Goal: Task Accomplishment & Management: Complete application form

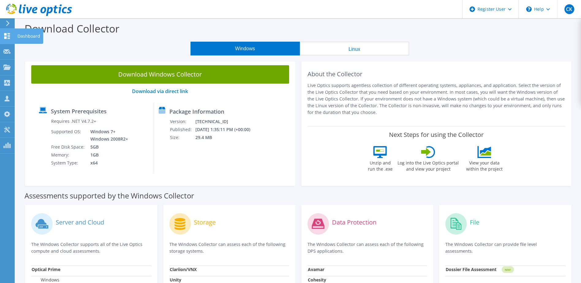
click at [7, 36] on icon at bounding box center [6, 36] width 7 height 6
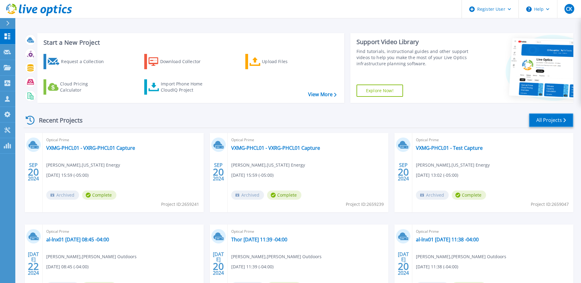
click at [551, 120] on link "All Projects" at bounding box center [551, 120] width 44 height 14
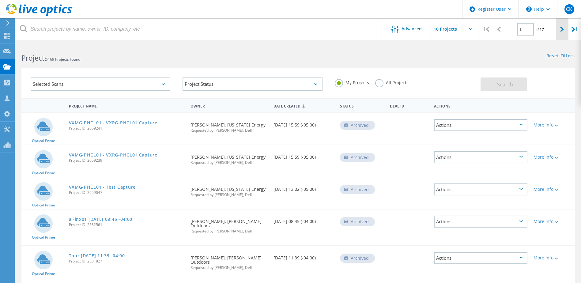
click at [561, 30] on icon at bounding box center [562, 29] width 4 height 5
type input "2"
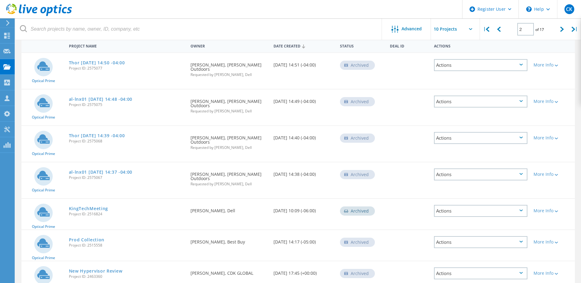
scroll to position [61, 0]
click at [92, 205] on link "KingTechMeeting" at bounding box center [89, 207] width 40 height 4
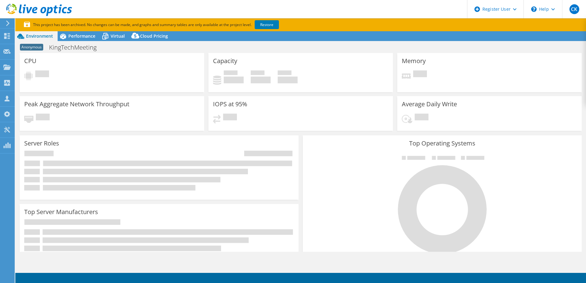
select select "USD"
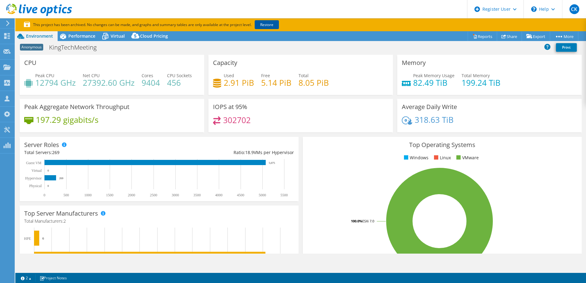
click at [273, 22] on link "Restore" at bounding box center [267, 24] width 24 height 9
click at [75, 36] on span "Performance" at bounding box center [81, 36] width 27 height 6
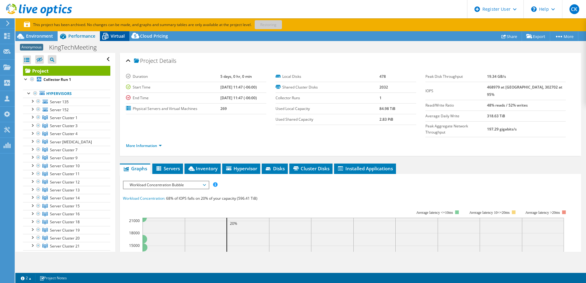
click at [117, 33] on div "Virtual" at bounding box center [114, 36] width 29 height 10
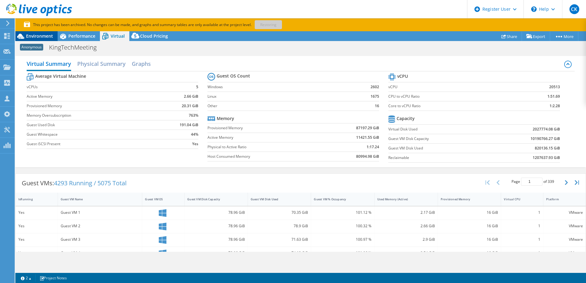
click at [41, 37] on span "Environment" at bounding box center [39, 36] width 27 height 6
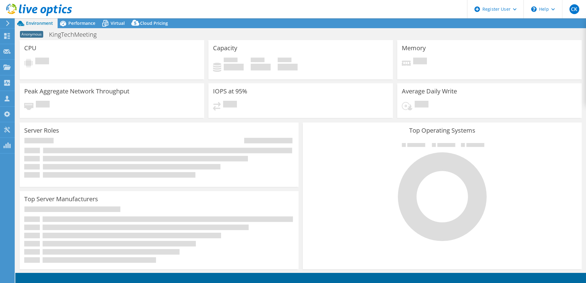
select select "USD"
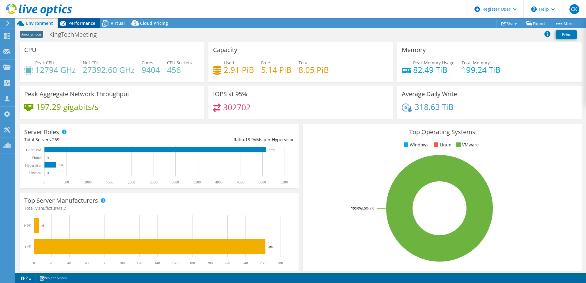
click at [79, 25] on span "Performance" at bounding box center [81, 23] width 27 height 6
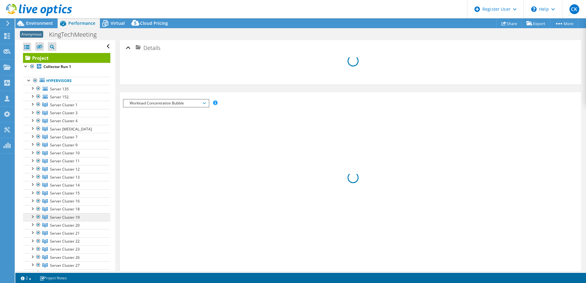
click at [24, 66] on div at bounding box center [26, 66] width 6 height 6
click at [57, 66] on b "Collector Run 1" at bounding box center [58, 66] width 28 height 5
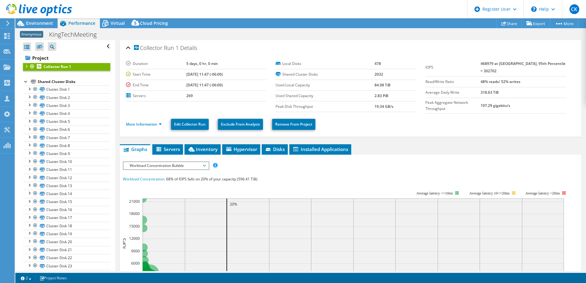
scroll to position [110, 0]
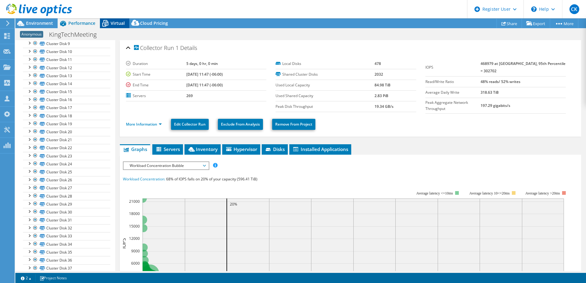
click at [119, 21] on span "Virtual" at bounding box center [118, 23] width 14 height 6
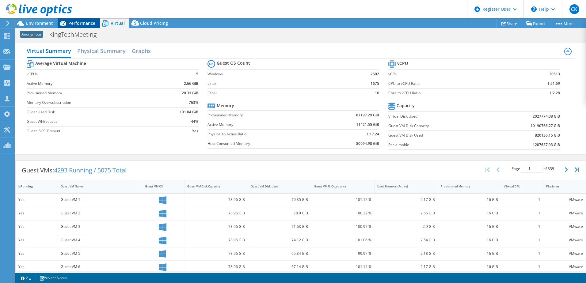
click at [76, 21] on span "Performance" at bounding box center [81, 23] width 27 height 6
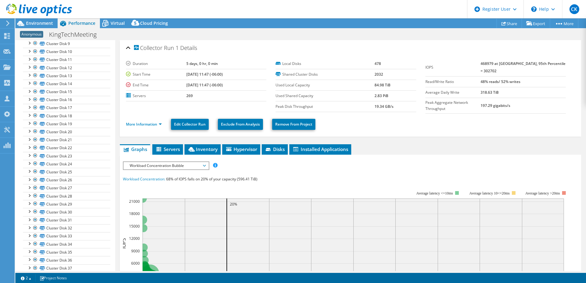
click at [203, 164] on span "Workload Concentration Bubble" at bounding box center [166, 165] width 79 height 7
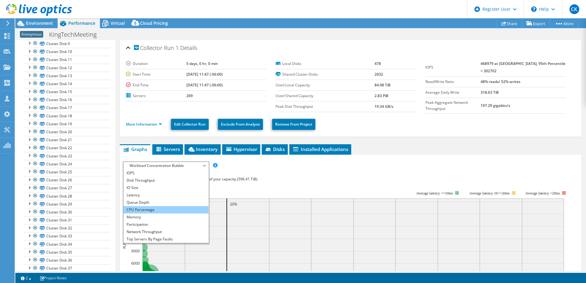
click at [146, 210] on li "CPU Percentage" at bounding box center [165, 209] width 85 height 7
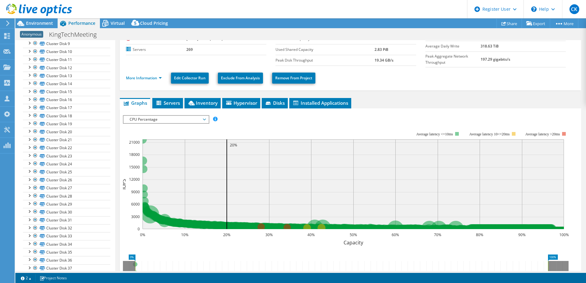
scroll to position [31, 0]
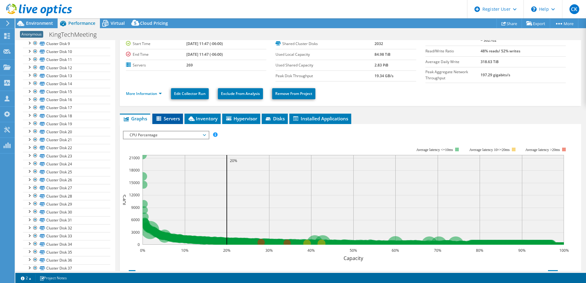
click at [172, 116] on span "Servers" at bounding box center [167, 119] width 25 height 6
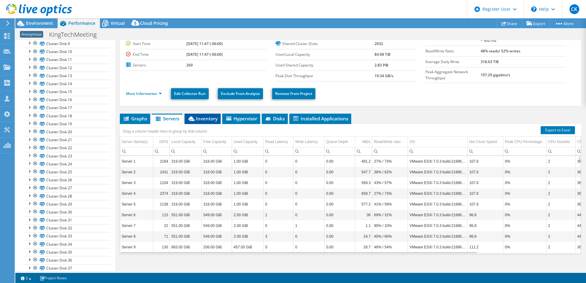
click at [204, 114] on li "Inventory" at bounding box center [202, 119] width 36 height 10
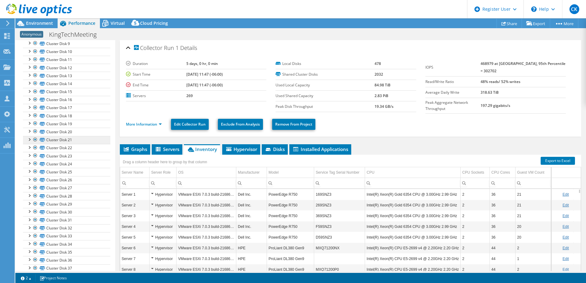
scroll to position [0, 0]
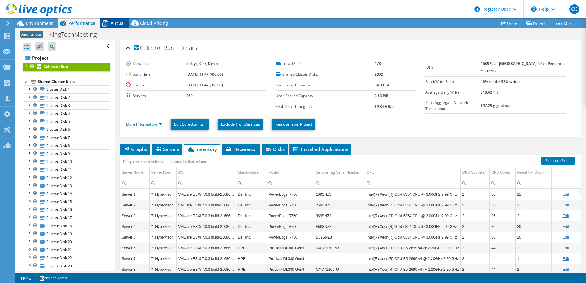
click at [116, 22] on span "Virtual" at bounding box center [118, 23] width 14 height 6
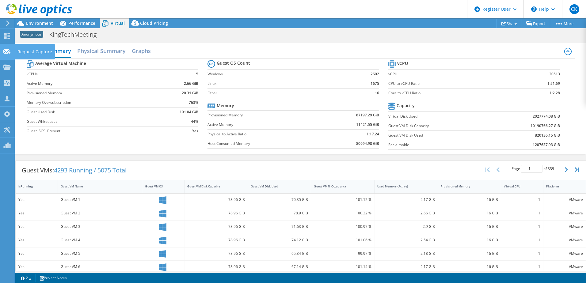
click at [24, 48] on div "Request Capture" at bounding box center [34, 51] width 41 height 15
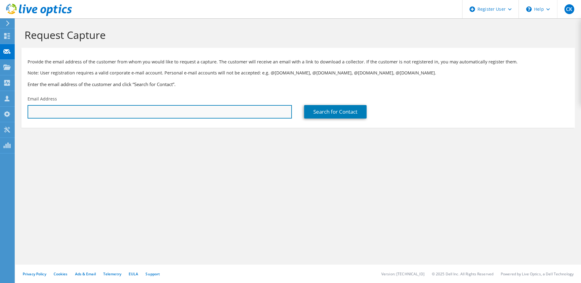
click at [54, 113] on input "text" at bounding box center [160, 111] width 264 height 13
paste input "asegovia@ups.com"
type input "asegovia@ups.com"
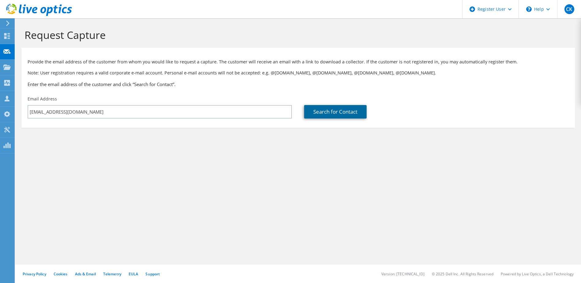
click at [346, 112] on link "Search for Contact" at bounding box center [335, 111] width 63 height 13
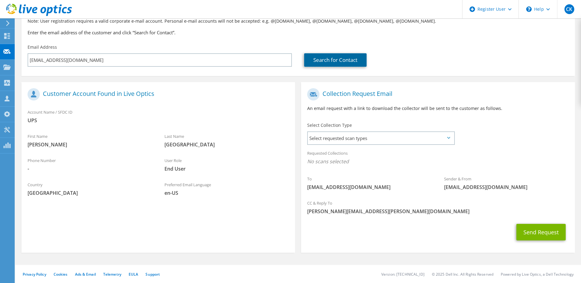
scroll to position [52, 0]
click at [447, 138] on icon at bounding box center [448, 138] width 3 height 2
click at [449, 138] on icon at bounding box center [448, 138] width 3 height 2
click at [448, 136] on span "Select requested scan types" at bounding box center [381, 138] width 146 height 12
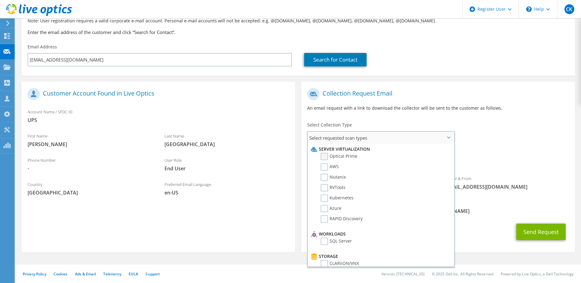
click at [325, 158] on label "Optical Prime" at bounding box center [339, 156] width 37 height 7
click at [0, 0] on input "Optical Prime" at bounding box center [0, 0] width 0 height 0
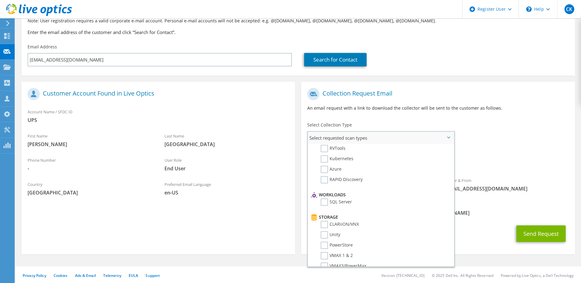
scroll to position [0, 0]
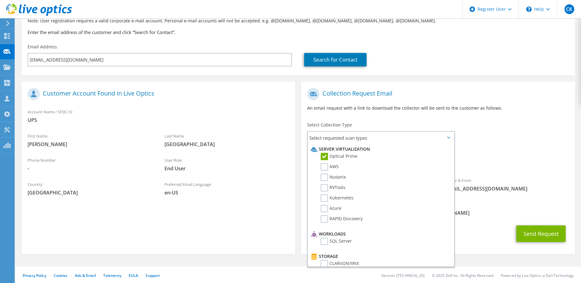
click at [533, 126] on div "To asegovia@ups.com Sender & From liveoptics@liveoptics.com" at bounding box center [438, 141] width 274 height 113
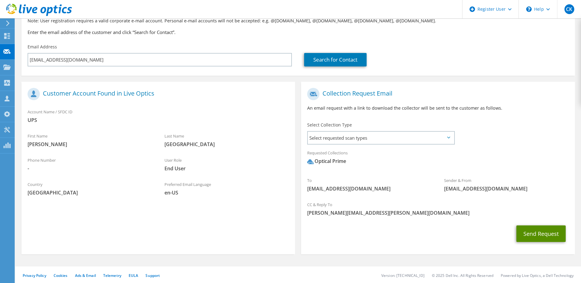
click at [546, 233] on button "Send Request" at bounding box center [541, 234] width 49 height 17
